Goal: Task Accomplishment & Management: Use online tool/utility

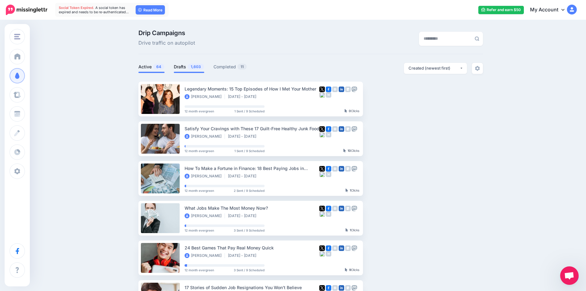
click at [186, 68] on link "Drafts 1,603" at bounding box center [189, 66] width 30 height 7
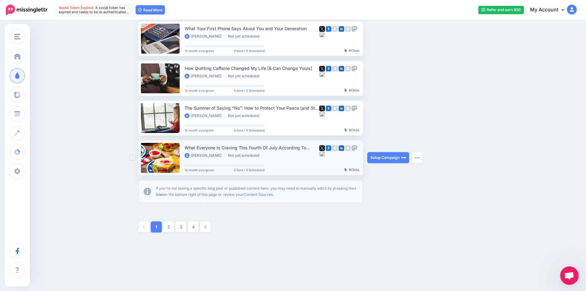
scroll to position [302, 0]
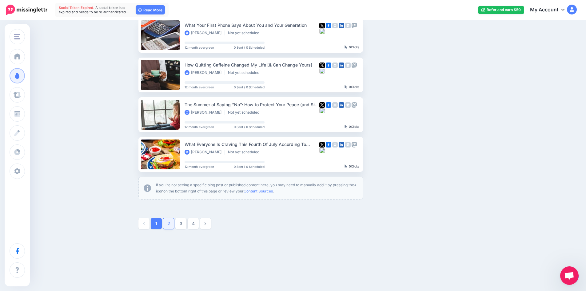
click at [169, 227] on link "2" at bounding box center [168, 223] width 11 height 11
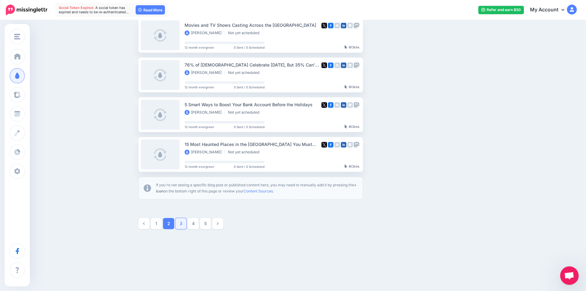
click at [184, 225] on link "3" at bounding box center [180, 223] width 11 height 11
click at [196, 224] on link "4" at bounding box center [193, 223] width 11 height 11
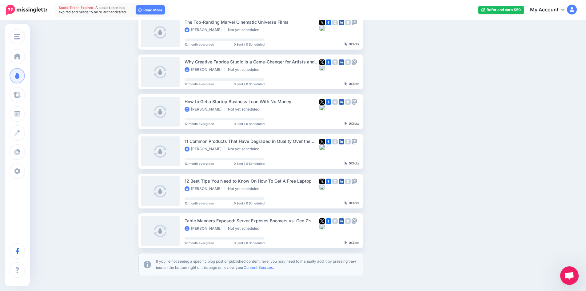
scroll to position [237, 0]
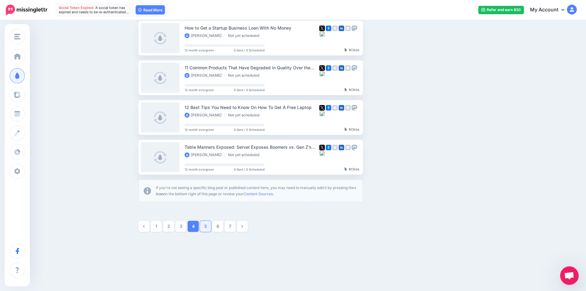
click at [210, 222] on link "5" at bounding box center [205, 226] width 11 height 11
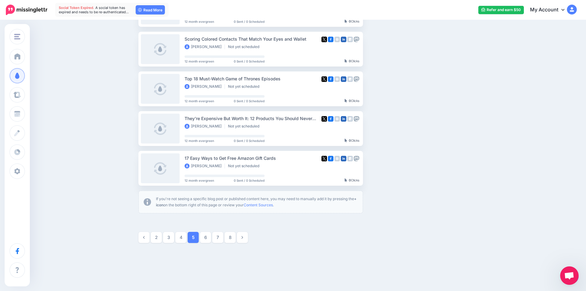
scroll to position [302, 0]
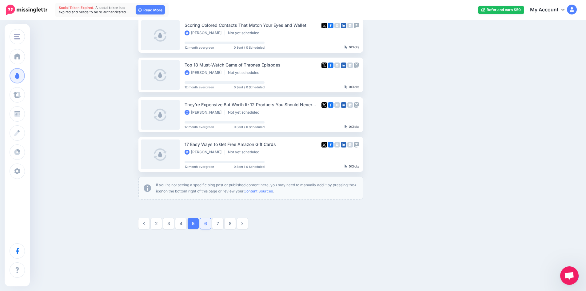
click at [207, 225] on link "6" at bounding box center [205, 223] width 11 height 11
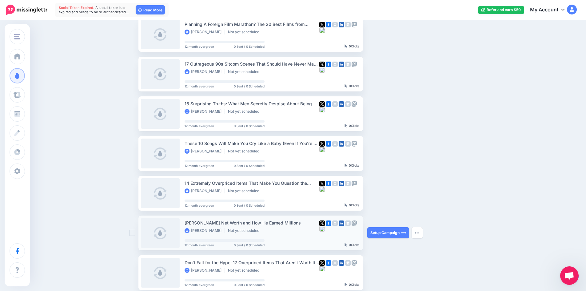
scroll to position [268, 0]
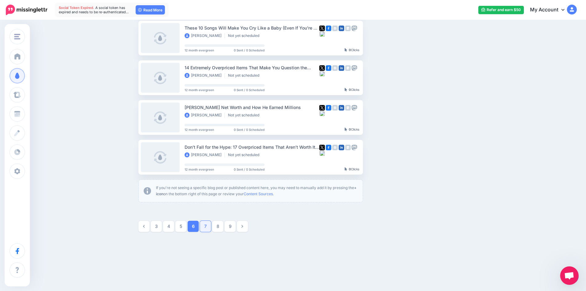
click at [206, 225] on link "7" at bounding box center [205, 226] width 11 height 11
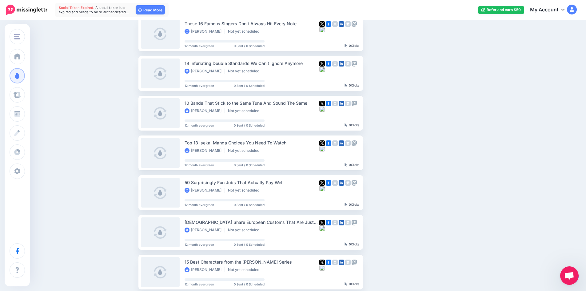
scroll to position [114, 0]
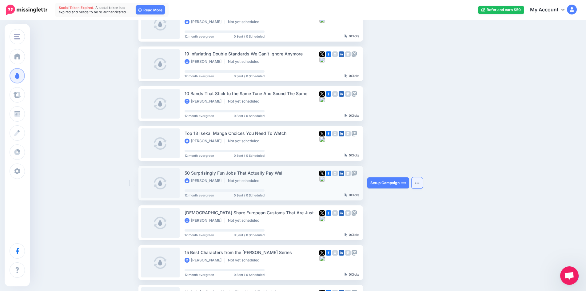
click at [418, 182] on img "button" at bounding box center [417, 183] width 5 height 2
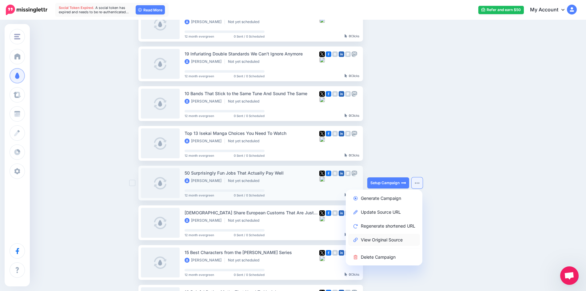
click at [389, 240] on link "View Original Source" at bounding box center [384, 239] width 72 height 12
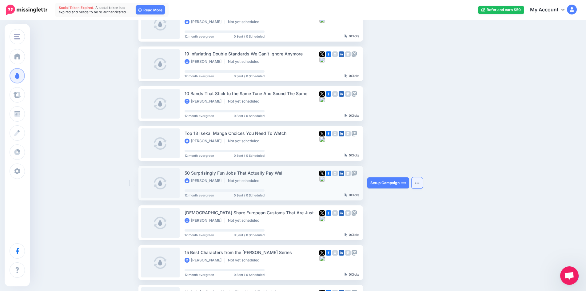
click at [420, 183] on img "button" at bounding box center [417, 183] width 5 height 2
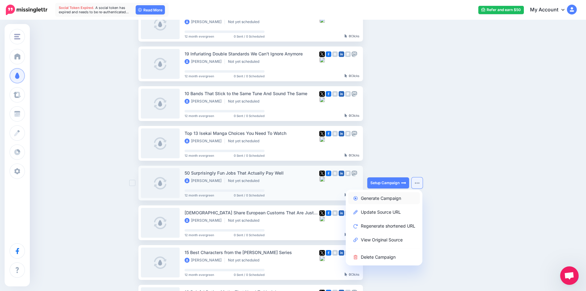
click at [389, 197] on link "Generate Campaign" at bounding box center [384, 198] width 72 height 12
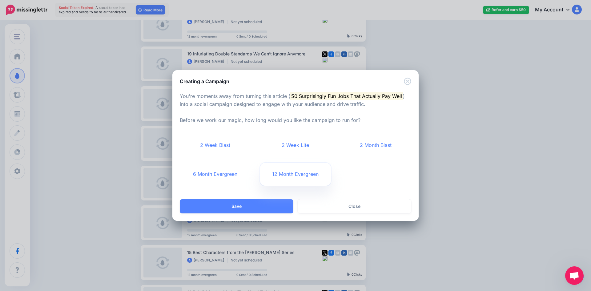
click at [291, 174] on link "12 Month Evergreen" at bounding box center [295, 174] width 71 height 23
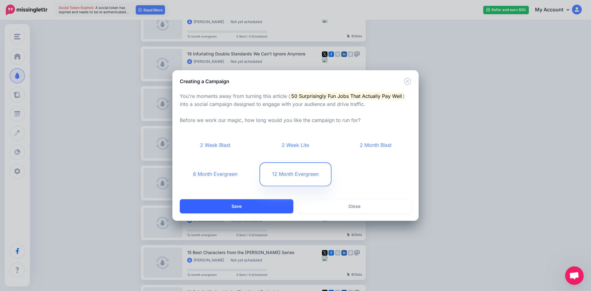
click at [253, 206] on button "Save" at bounding box center [237, 206] width 114 height 14
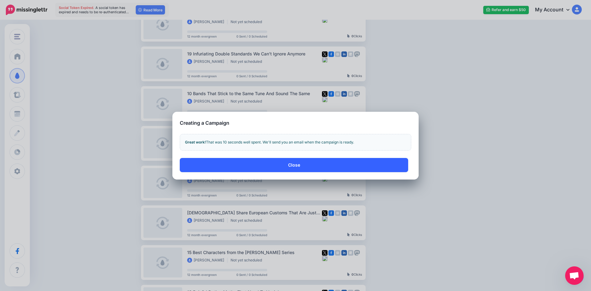
click at [291, 167] on button "Close" at bounding box center [294, 165] width 228 height 14
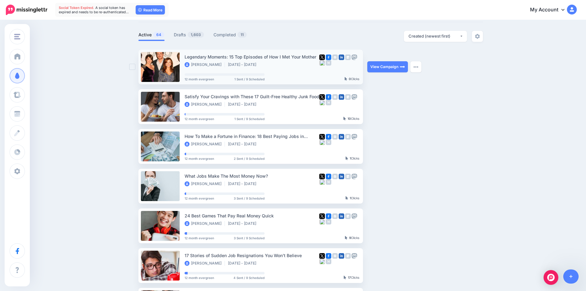
scroll to position [31, 0]
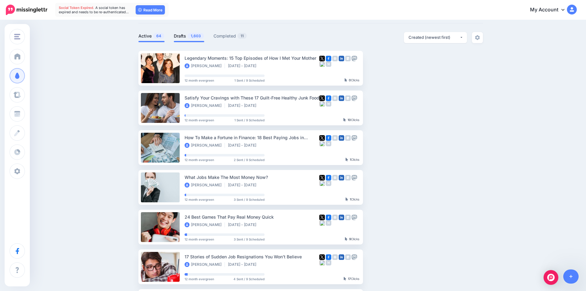
click at [185, 34] on link "Drafts 1,603" at bounding box center [189, 35] width 30 height 7
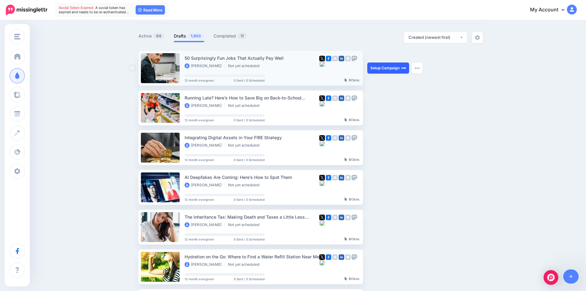
click at [379, 68] on link "Setup Campaign" at bounding box center [388, 67] width 42 height 11
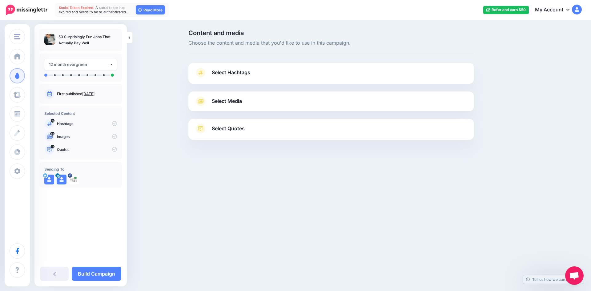
click at [245, 74] on span "Select Hashtags" at bounding box center [231, 72] width 38 height 8
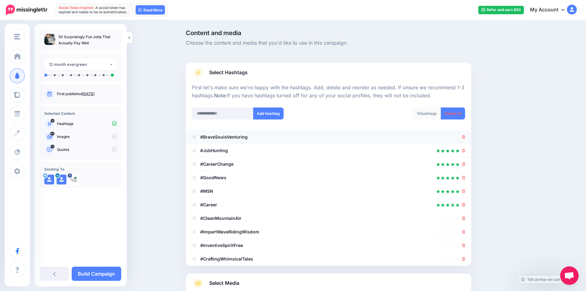
click at [465, 138] on icon at bounding box center [463, 137] width 3 height 4
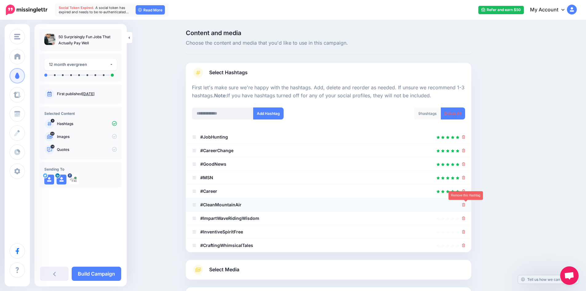
click at [464, 207] on link at bounding box center [463, 204] width 3 height 5
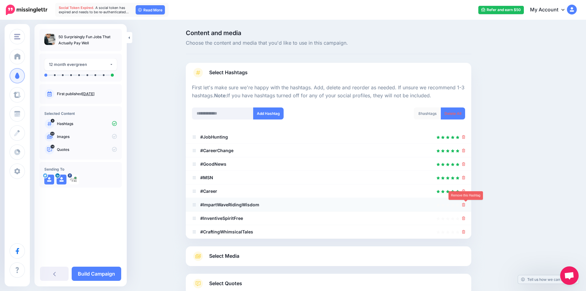
click at [465, 205] on icon at bounding box center [463, 205] width 3 height 4
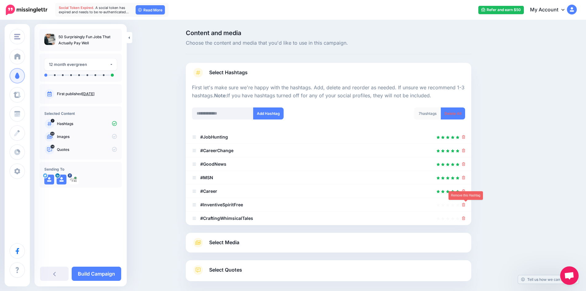
click at [465, 205] on icon at bounding box center [463, 205] width 3 height 4
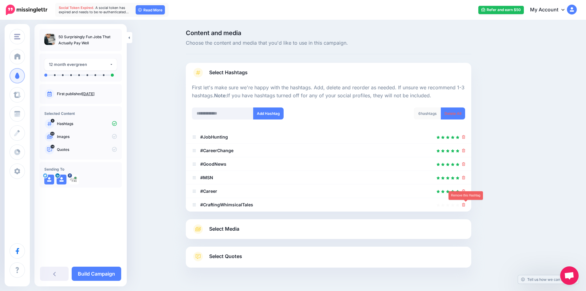
click at [465, 205] on icon at bounding box center [463, 205] width 3 height 4
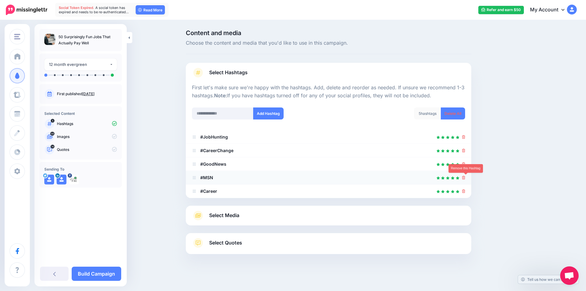
click at [465, 177] on icon at bounding box center [463, 178] width 3 height 4
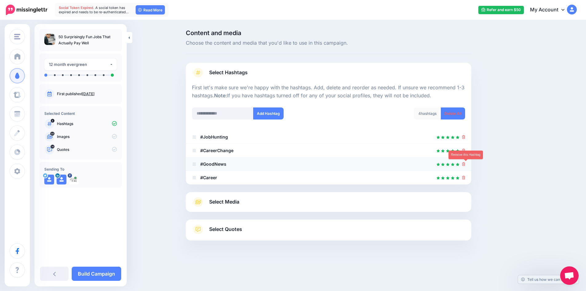
click at [465, 164] on icon at bounding box center [463, 164] width 3 height 4
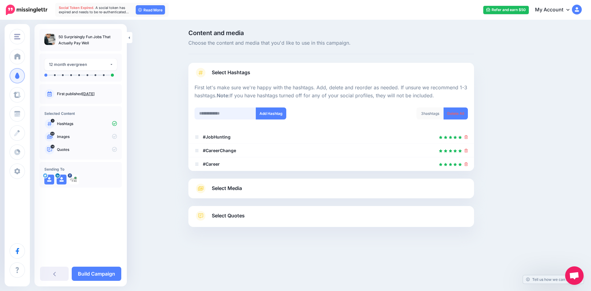
click at [223, 116] on input "text" at bounding box center [225, 113] width 62 height 12
type input "*********"
click at [270, 111] on button "Add Hashtag" at bounding box center [271, 113] width 30 height 12
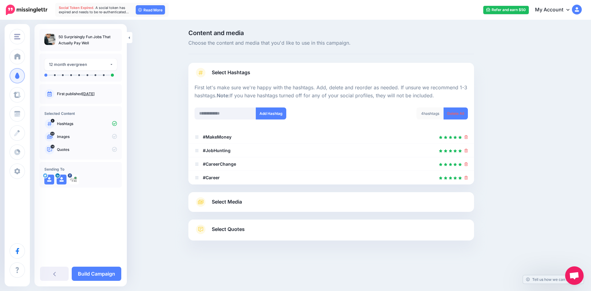
click at [261, 201] on link "Select Media" at bounding box center [330, 202] width 273 height 10
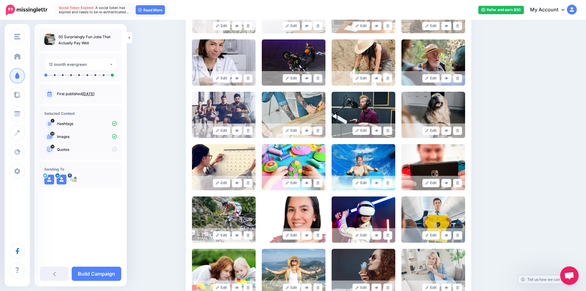
scroll to position [338, 0]
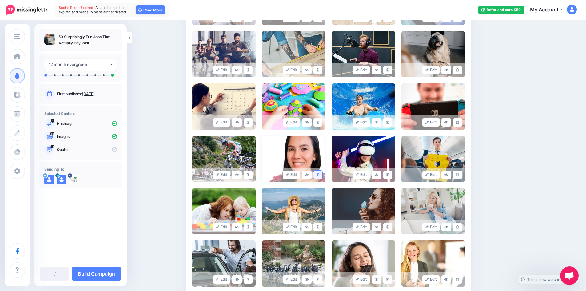
click at [319, 175] on icon at bounding box center [318, 174] width 3 height 3
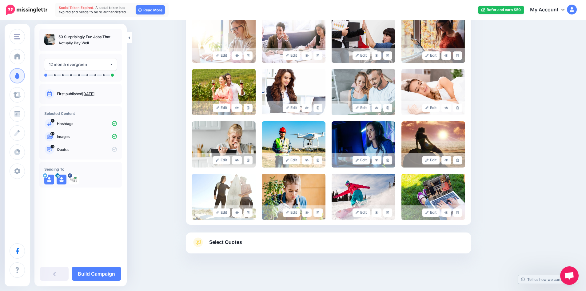
scroll to position [721, 0]
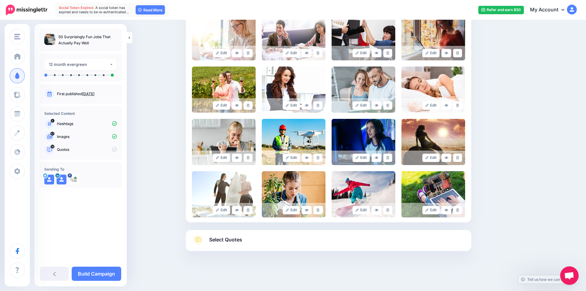
click at [242, 239] on span "Select Quotes" at bounding box center [225, 239] width 33 height 8
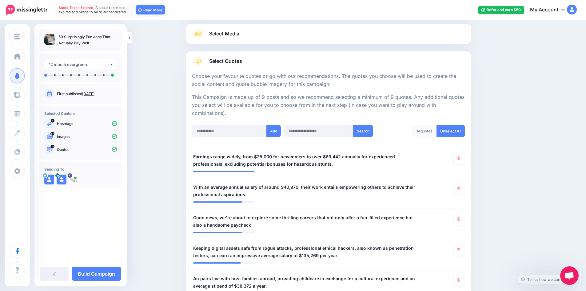
scroll to position [45, 0]
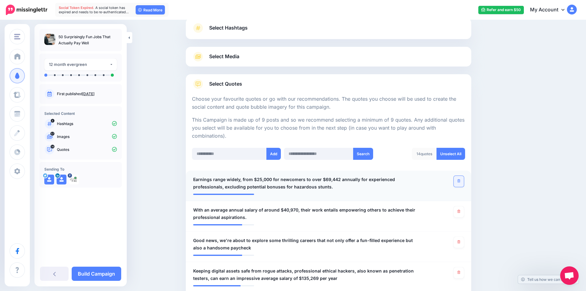
click at [460, 181] on icon at bounding box center [458, 180] width 3 height 3
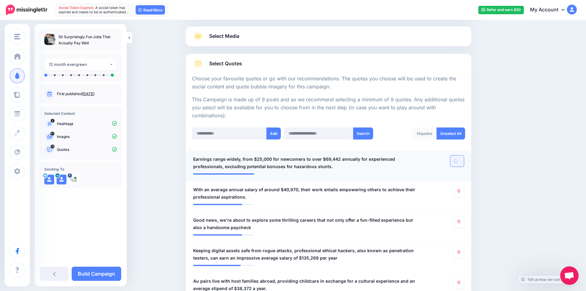
scroll to position [75, 0]
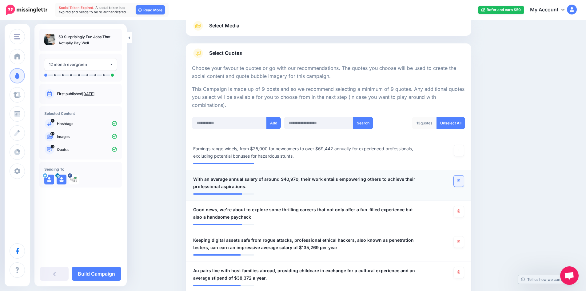
click at [460, 182] on icon at bounding box center [458, 180] width 3 height 3
click at [460, 213] on link at bounding box center [459, 211] width 10 height 11
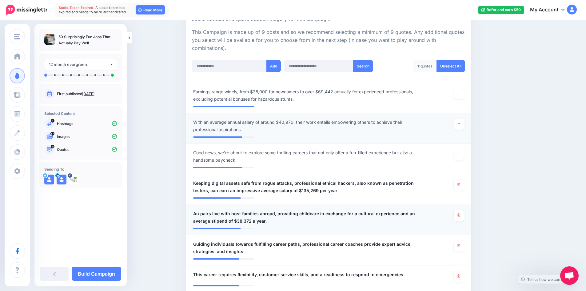
scroll to position [137, 0]
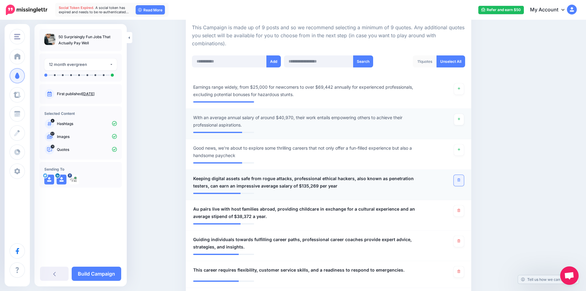
click at [460, 180] on icon at bounding box center [458, 179] width 3 height 3
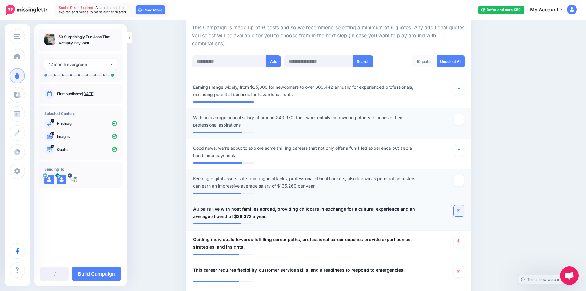
click at [460, 210] on icon at bounding box center [458, 210] width 3 height 3
click at [460, 244] on link at bounding box center [459, 241] width 10 height 11
click at [462, 273] on link at bounding box center [459, 271] width 10 height 11
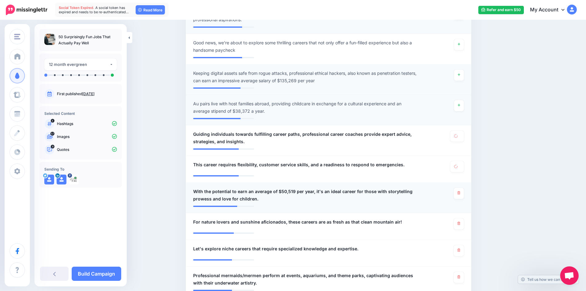
scroll to position [260, 0]
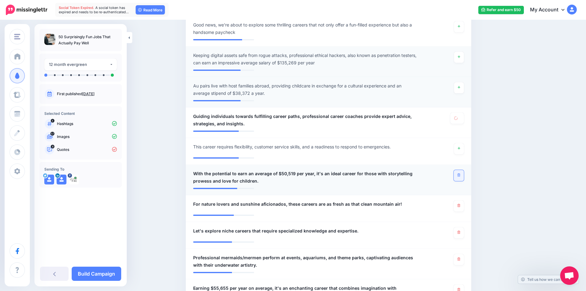
click at [460, 174] on icon at bounding box center [458, 174] width 3 height 3
click at [460, 207] on link at bounding box center [459, 205] width 10 height 11
click at [460, 233] on icon at bounding box center [458, 231] width 3 height 3
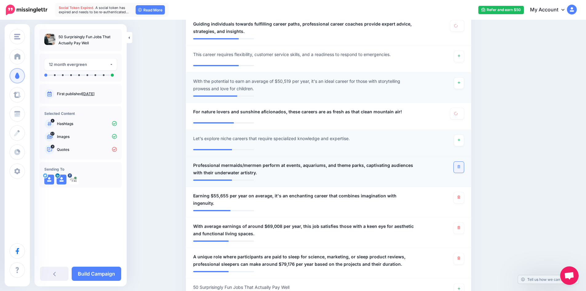
click at [463, 171] on link at bounding box center [459, 166] width 10 height 11
click at [460, 197] on icon at bounding box center [458, 196] width 3 height 3
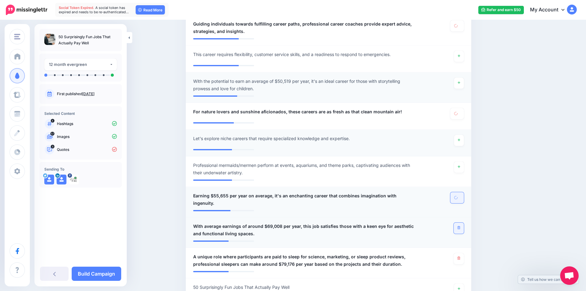
click at [462, 222] on link at bounding box center [459, 227] width 10 height 11
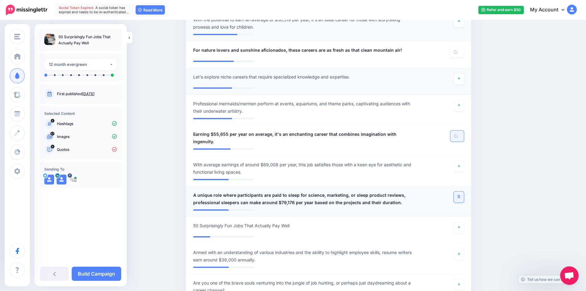
click at [462, 195] on link at bounding box center [459, 196] width 10 height 11
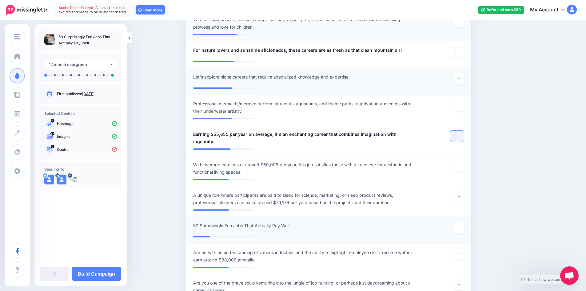
scroll to position [444, 0]
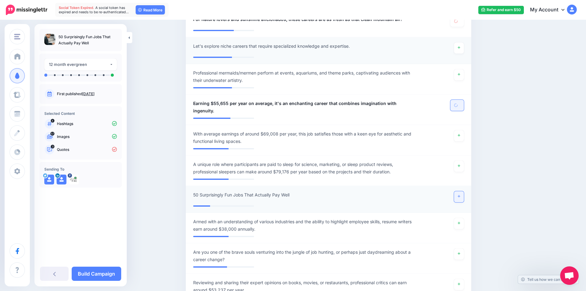
click at [459, 195] on link at bounding box center [459, 196] width 10 height 11
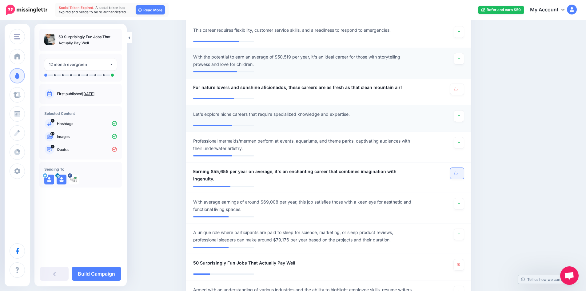
scroll to position [291, 0]
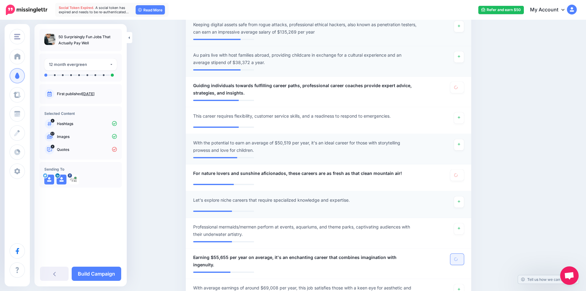
drag, startPoint x: 58, startPoint y: 37, endPoint x: 92, endPoint y: 44, distance: 34.2
click at [92, 44] on p "50 Surprisingly Fun Jobs That Actually Pay Well" at bounding box center [87, 40] width 58 height 12
copy p "50 Surprisingly Fun Jobs That Actually Pay Well"
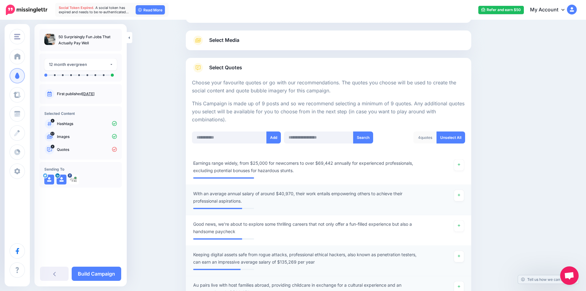
scroll to position [62, 0]
click at [236, 140] on input "text" at bounding box center [229, 137] width 75 height 12
paste input "**********"
type input "**********"
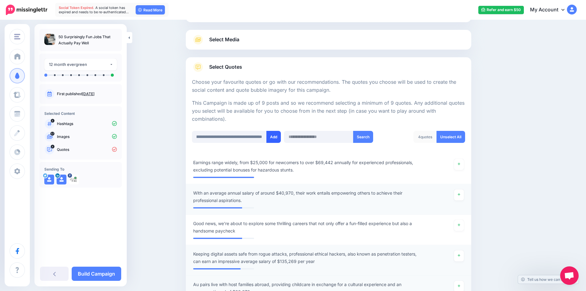
click at [274, 138] on button "Add" at bounding box center [273, 137] width 14 height 12
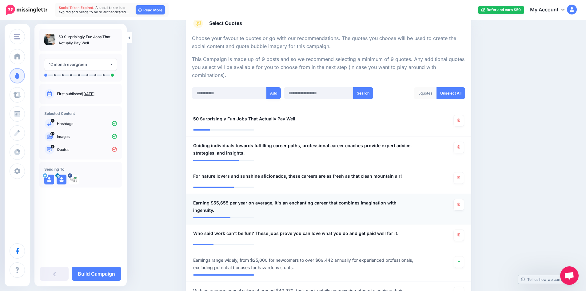
scroll to position [92, 0]
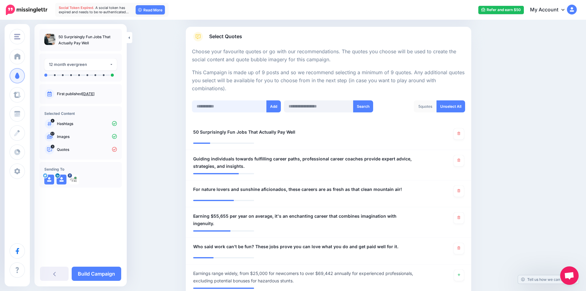
click at [244, 107] on input "text" at bounding box center [229, 106] width 75 height 12
paste input "**********"
type input "**********"
click at [277, 106] on button "Add" at bounding box center [273, 106] width 14 height 12
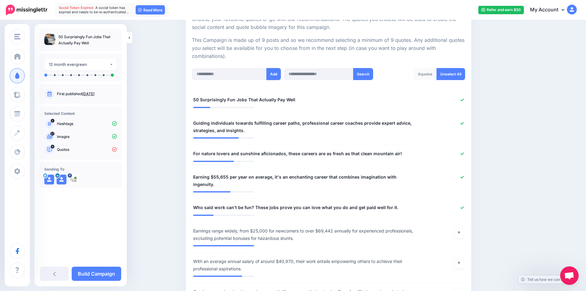
scroll to position [61, 0]
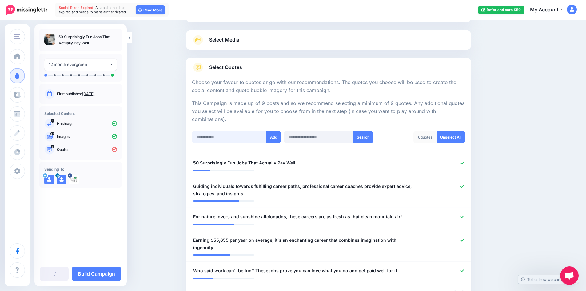
click at [226, 134] on input "text" at bounding box center [229, 137] width 75 height 12
paste input "**********"
type input "**********"
click at [276, 139] on button "Add" at bounding box center [273, 137] width 14 height 12
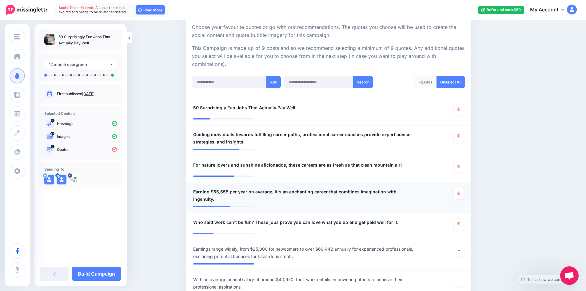
scroll to position [61, 0]
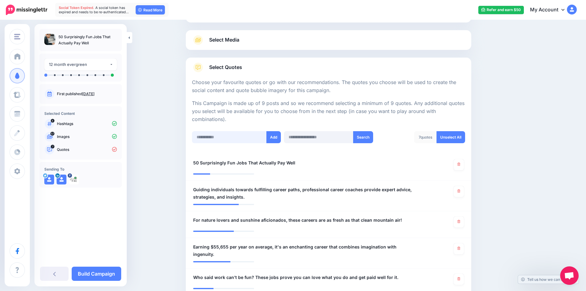
click at [236, 138] on input "text" at bounding box center [229, 137] width 75 height 12
paste input "**********"
type input "**********"
click at [274, 137] on button "Add" at bounding box center [273, 137] width 14 height 12
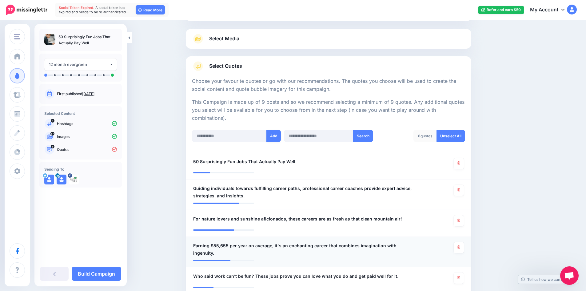
scroll to position [30, 0]
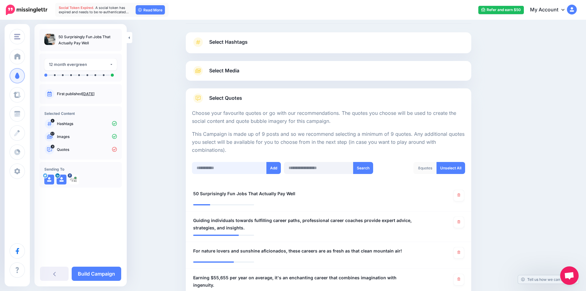
click at [228, 169] on input "text" at bounding box center [229, 168] width 75 height 12
paste input "**********"
type input "**********"
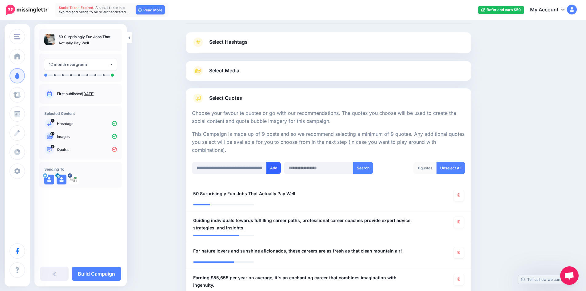
click at [276, 168] on button "Add" at bounding box center [273, 168] width 14 height 12
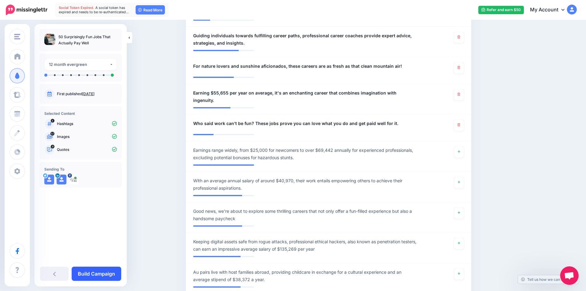
click at [98, 274] on link "Build Campaign" at bounding box center [97, 273] width 50 height 14
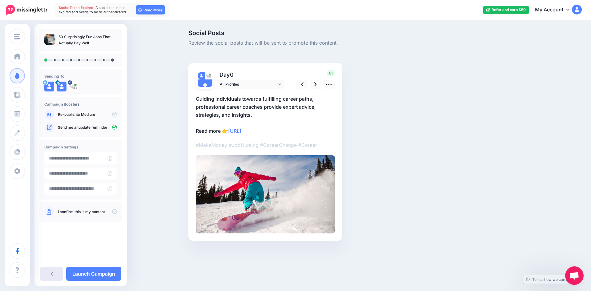
click at [53, 269] on link at bounding box center [51, 273] width 23 height 14
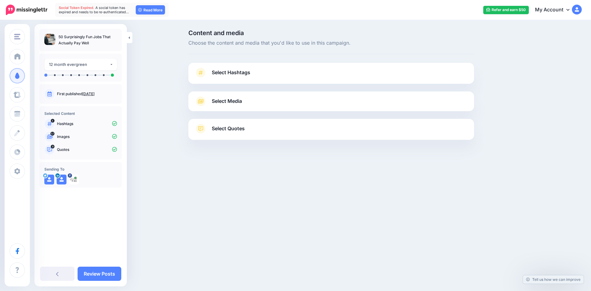
click at [228, 132] on span "Select Quotes" at bounding box center [228, 128] width 33 height 8
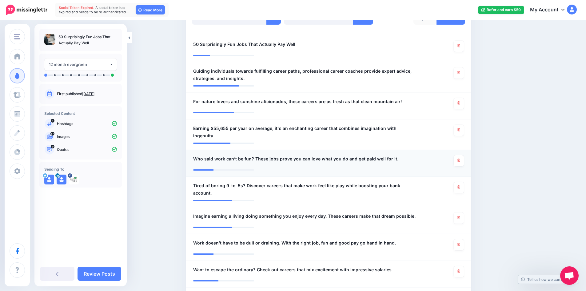
scroll to position [123, 0]
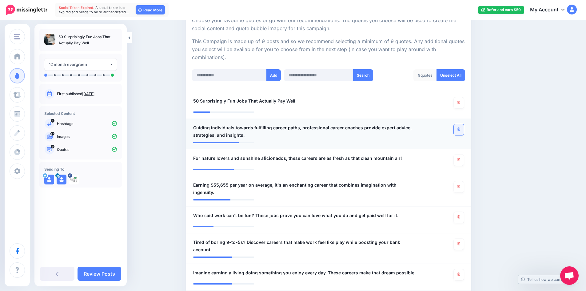
click at [464, 130] on link at bounding box center [459, 129] width 10 height 11
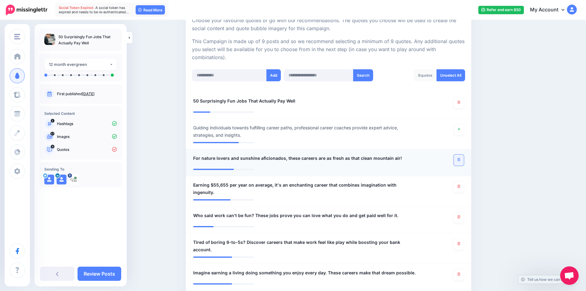
click at [460, 159] on icon at bounding box center [458, 159] width 3 height 3
click at [460, 187] on icon at bounding box center [458, 186] width 3 height 3
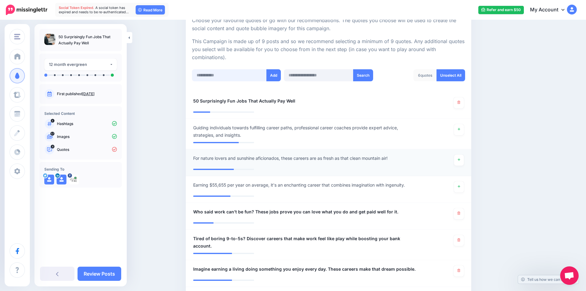
click at [224, 77] on input "text" at bounding box center [229, 75] width 75 height 12
paste input "**********"
type input "**********"
click at [273, 78] on button "Add" at bounding box center [273, 75] width 14 height 12
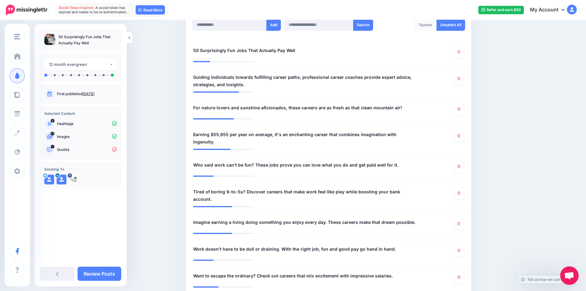
scroll to position [92, 0]
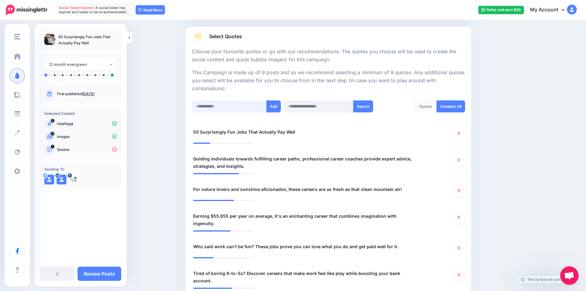
click at [231, 110] on input "text" at bounding box center [229, 106] width 75 height 12
paste input "**********"
type input "**********"
click at [278, 105] on button "Add" at bounding box center [273, 106] width 14 height 12
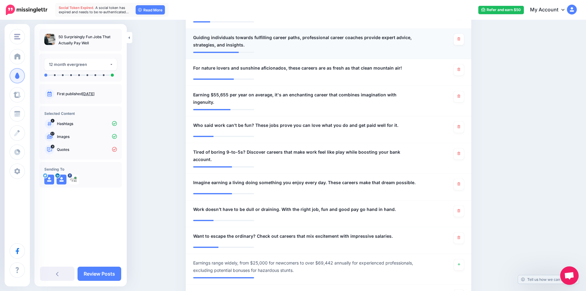
scroll to position [123, 0]
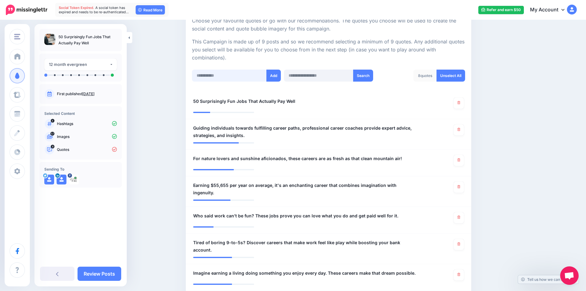
click at [236, 76] on input "text" at bounding box center [229, 76] width 75 height 12
paste input "**********"
click at [236, 76] on input "**********" at bounding box center [229, 76] width 75 height 12
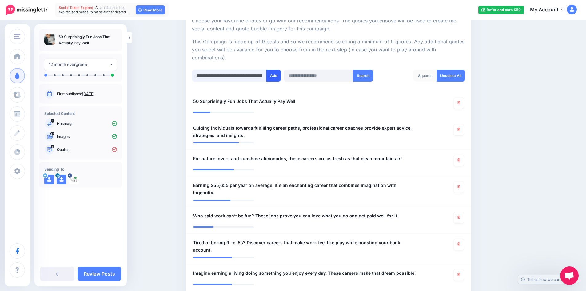
type input "**********"
click at [277, 73] on button "Add" at bounding box center [273, 76] width 14 height 12
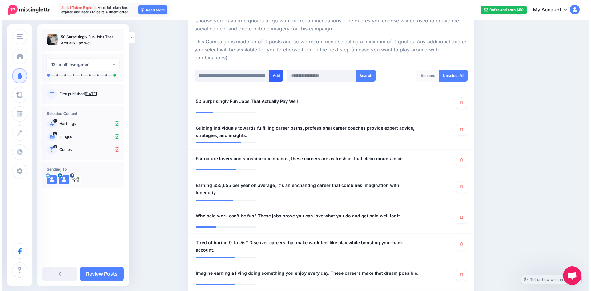
scroll to position [0, 0]
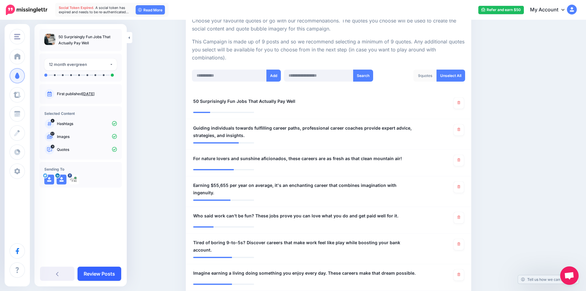
click at [101, 277] on link "Review Posts" at bounding box center [100, 273] width 44 height 14
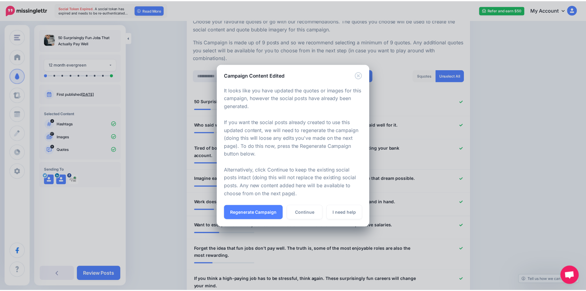
scroll to position [215, 0]
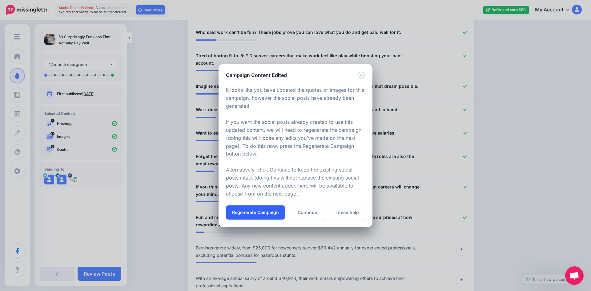
click at [241, 213] on button "Regenerate Campaign" at bounding box center [255, 212] width 59 height 14
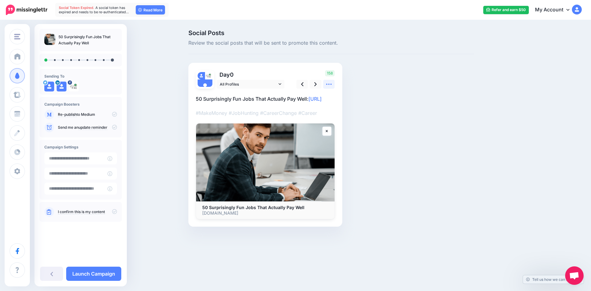
click at [329, 83] on icon at bounding box center [328, 84] width 6 height 6
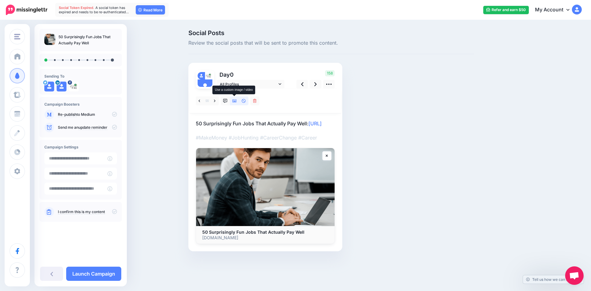
click at [234, 100] on icon at bounding box center [234, 101] width 4 height 4
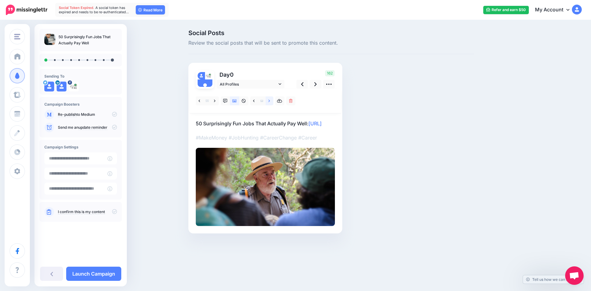
click at [269, 100] on icon at bounding box center [269, 101] width 2 height 4
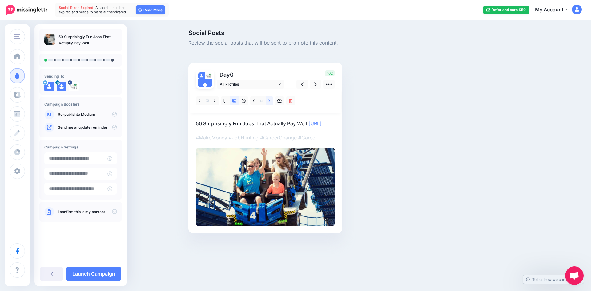
click at [269, 100] on icon at bounding box center [269, 101] width 2 height 4
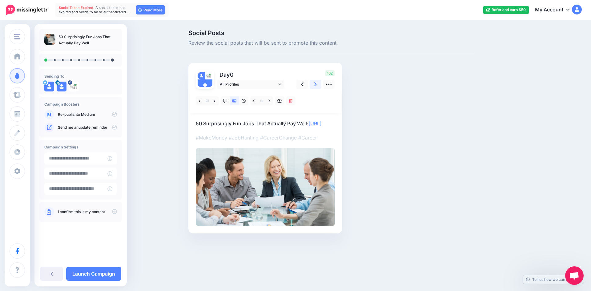
click at [315, 84] on icon at bounding box center [315, 84] width 2 height 6
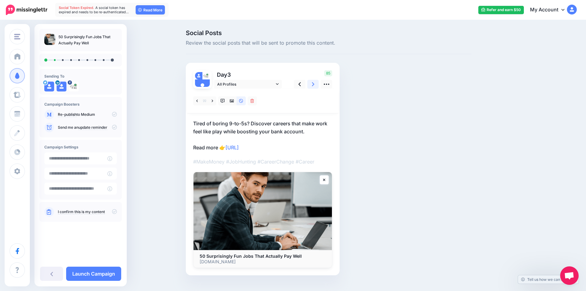
click at [314, 84] on icon at bounding box center [313, 84] width 2 height 6
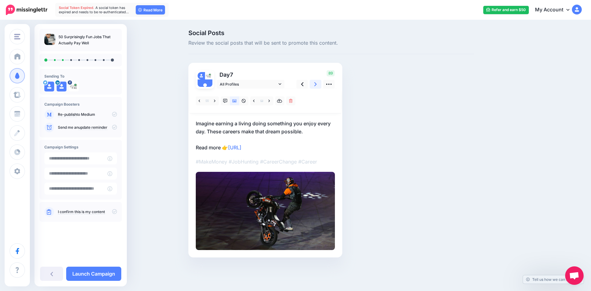
click at [315, 84] on icon at bounding box center [315, 84] width 2 height 6
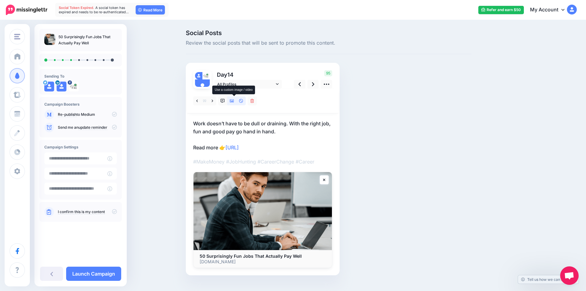
click at [235, 103] on link at bounding box center [231, 100] width 9 height 9
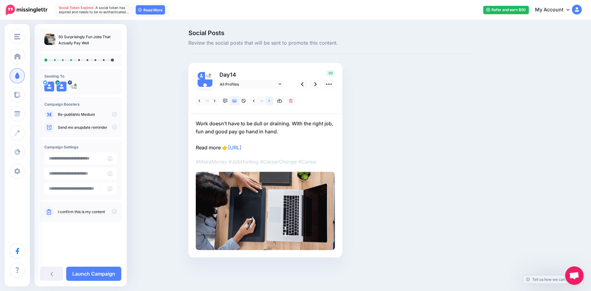
click at [270, 100] on link at bounding box center [269, 100] width 8 height 9
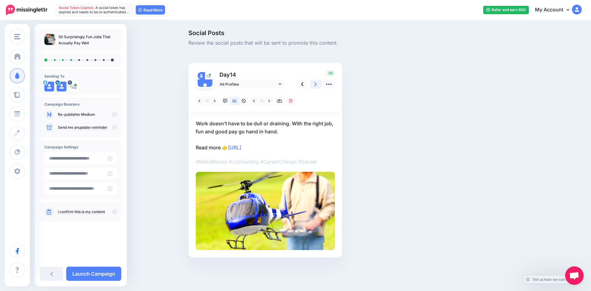
click at [315, 85] on icon at bounding box center [315, 84] width 2 height 6
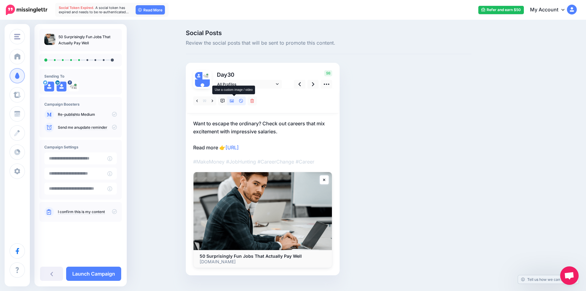
click at [234, 99] on icon at bounding box center [232, 101] width 4 height 4
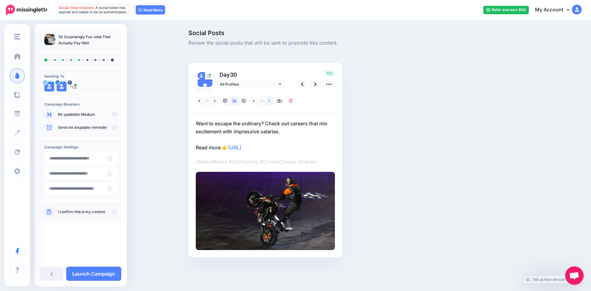
click at [269, 102] on icon at bounding box center [269, 100] width 2 height 2
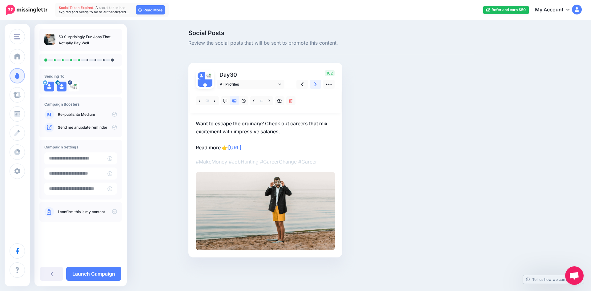
click at [315, 85] on icon at bounding box center [315, 84] width 2 height 6
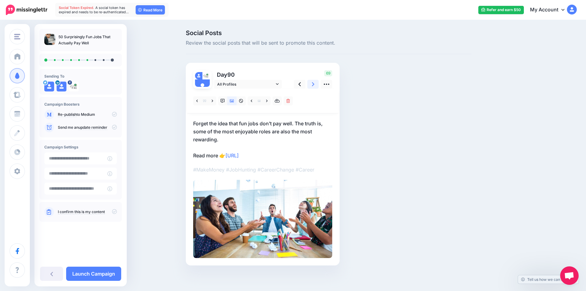
click at [314, 85] on icon at bounding box center [313, 84] width 2 height 4
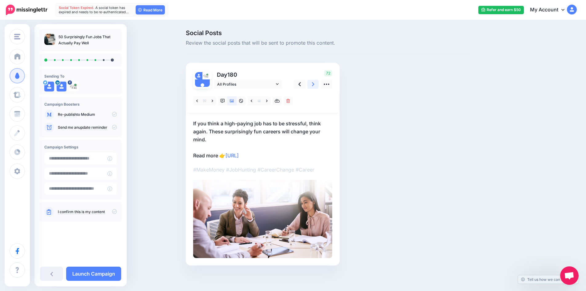
click at [313, 88] on link at bounding box center [313, 84] width 12 height 9
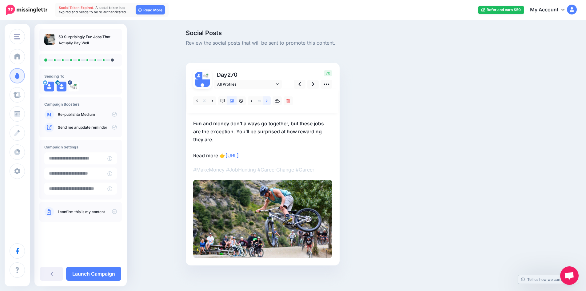
click at [268, 101] on icon at bounding box center [267, 101] width 2 height 4
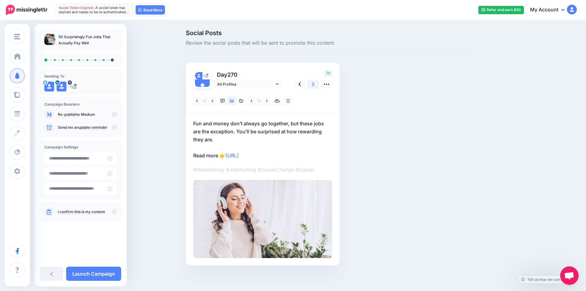
click at [314, 84] on icon at bounding box center [313, 84] width 2 height 6
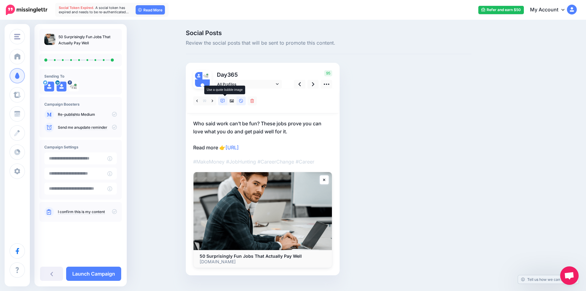
click at [225, 100] on icon at bounding box center [223, 101] width 4 height 4
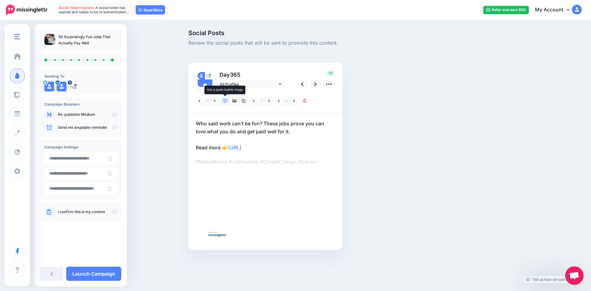
click at [226, 100] on icon at bounding box center [225, 101] width 4 height 4
click at [225, 102] on icon at bounding box center [225, 101] width 4 height 4
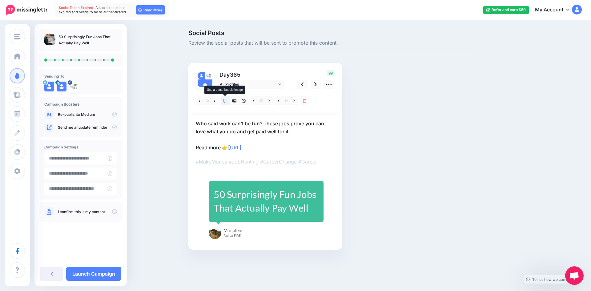
click at [226, 102] on icon at bounding box center [225, 101] width 4 height 4
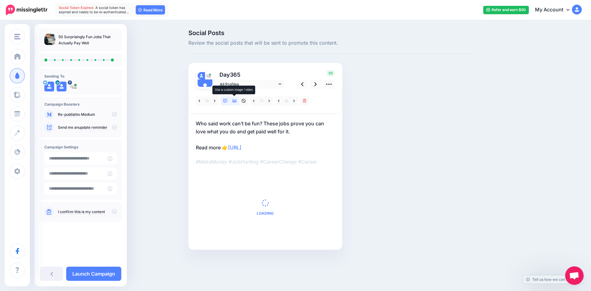
click at [233, 103] on link at bounding box center [234, 100] width 9 height 9
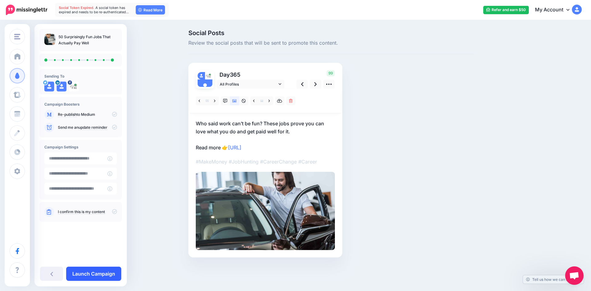
click at [106, 276] on link "Launch Campaign" at bounding box center [93, 273] width 55 height 14
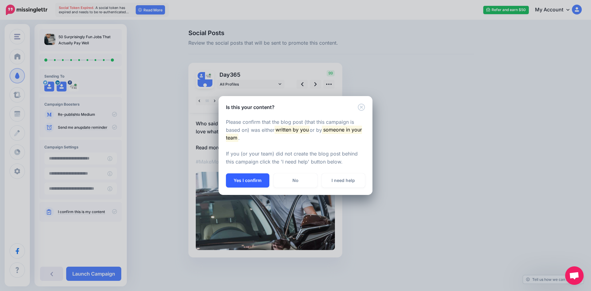
click at [248, 178] on button "Yes I confirm" at bounding box center [247, 180] width 43 height 14
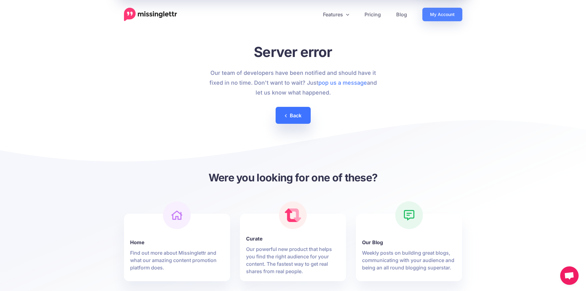
click at [293, 117] on link "Back" at bounding box center [293, 115] width 35 height 17
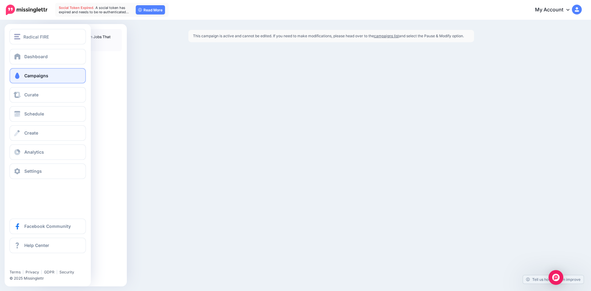
click at [29, 73] on span "Campaigns" at bounding box center [36, 75] width 24 height 5
